Goal: Check status: Check status

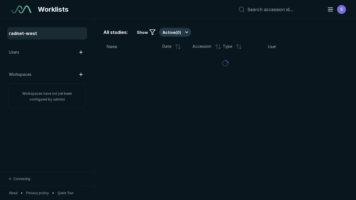
scroll to position [1521, 2320]
